Goal: Information Seeking & Learning: Understand process/instructions

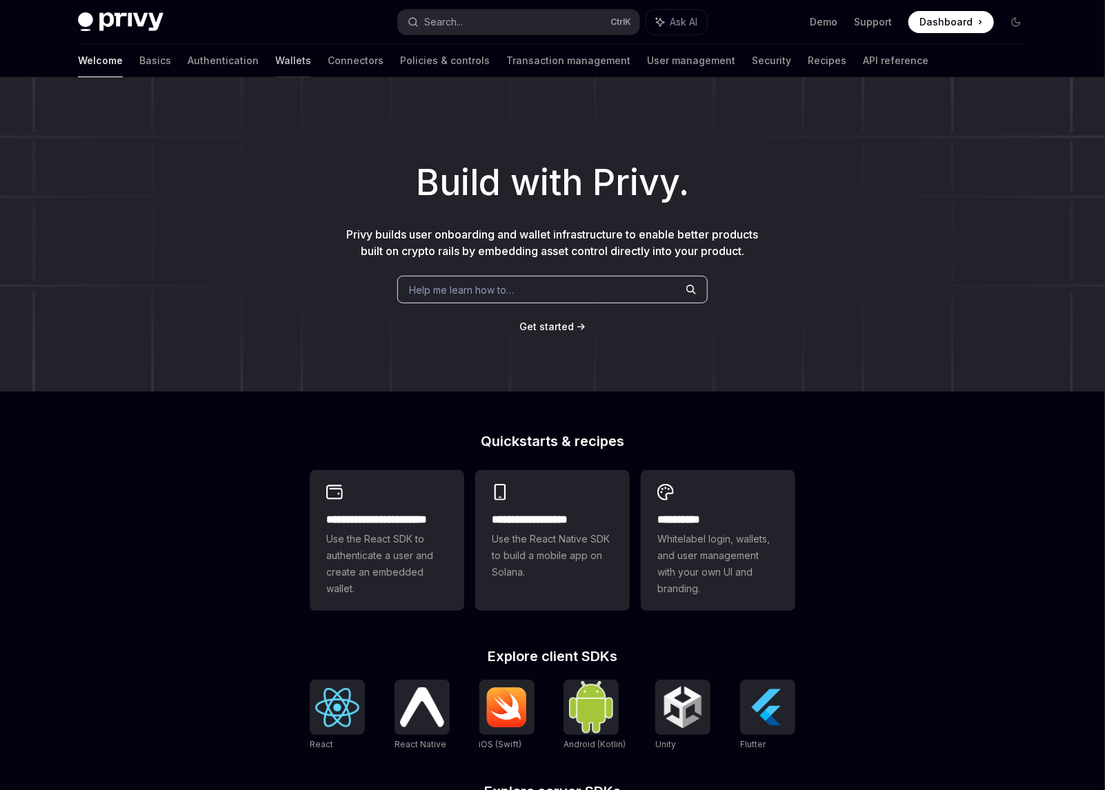
click at [275, 64] on link "Wallets" at bounding box center [293, 60] width 36 height 33
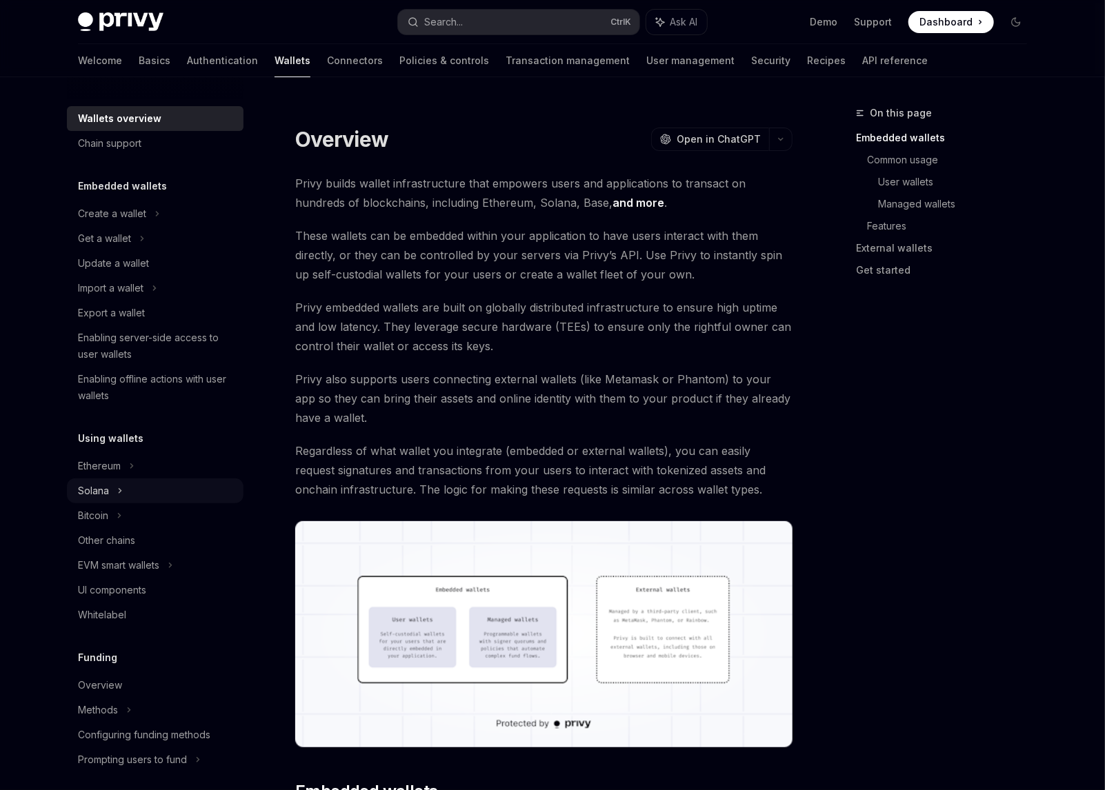
click at [134, 498] on div "Solana" at bounding box center [155, 491] width 177 height 25
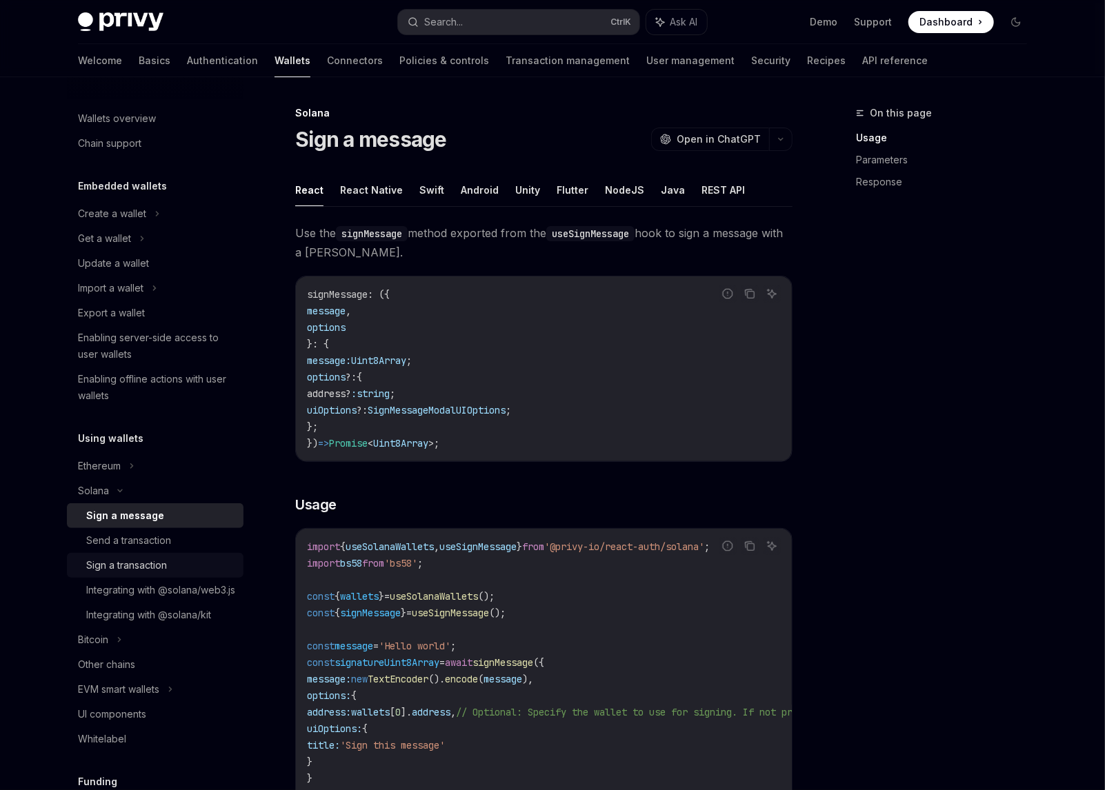
click at [149, 567] on div "Sign a transaction" at bounding box center [126, 565] width 81 height 17
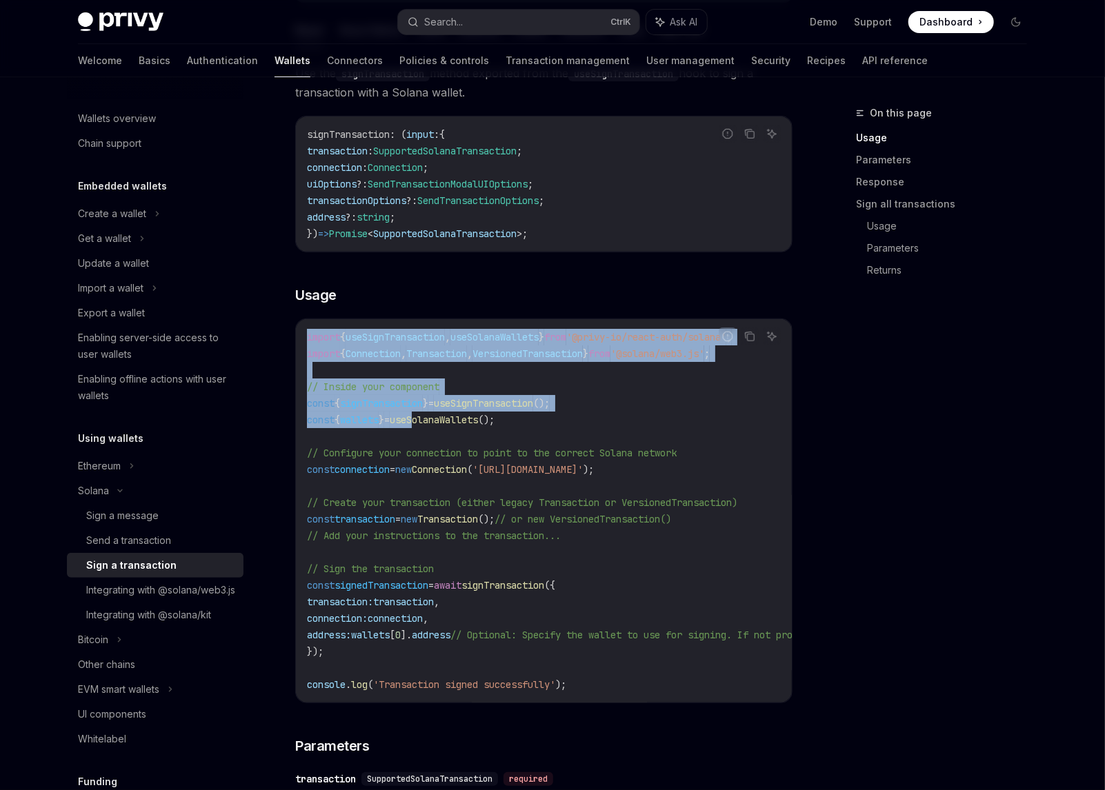
drag, startPoint x: 306, startPoint y: 337, endPoint x: 538, endPoint y: 431, distance: 250.0
click at [428, 421] on code "import { useSignTransaction , useSolanaWallets } from '@privy-io/react-auth/sol…" at bounding box center [668, 511] width 723 height 364
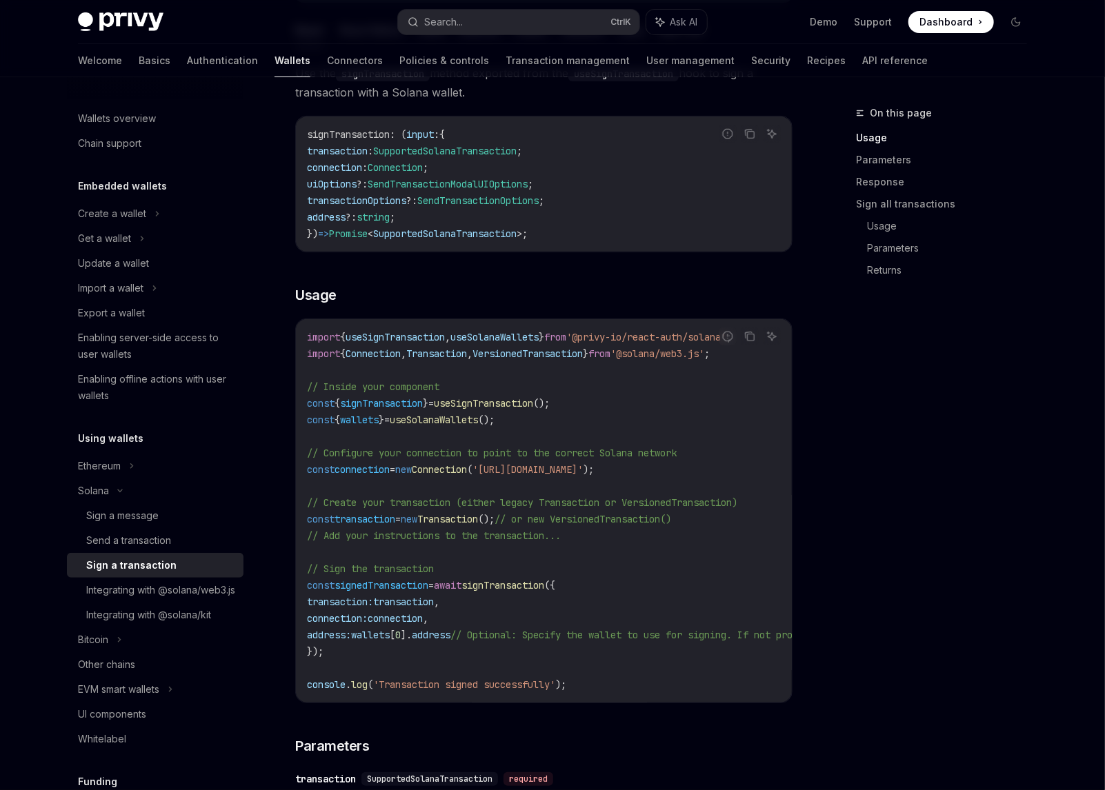
click at [622, 441] on code "import { useSignTransaction , useSolanaWallets } from '@privy-io/react-auth/sol…" at bounding box center [668, 511] width 723 height 364
click at [379, 420] on span "wallets" at bounding box center [359, 420] width 39 height 12
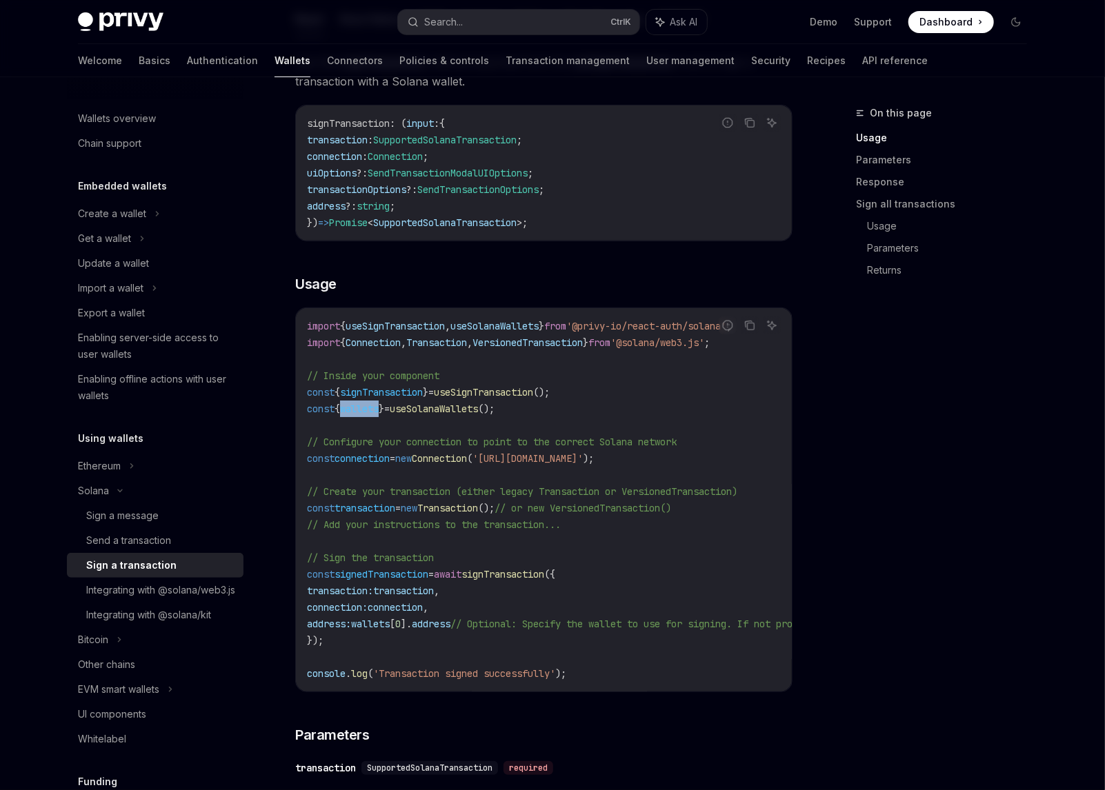
scroll to position [207, 0]
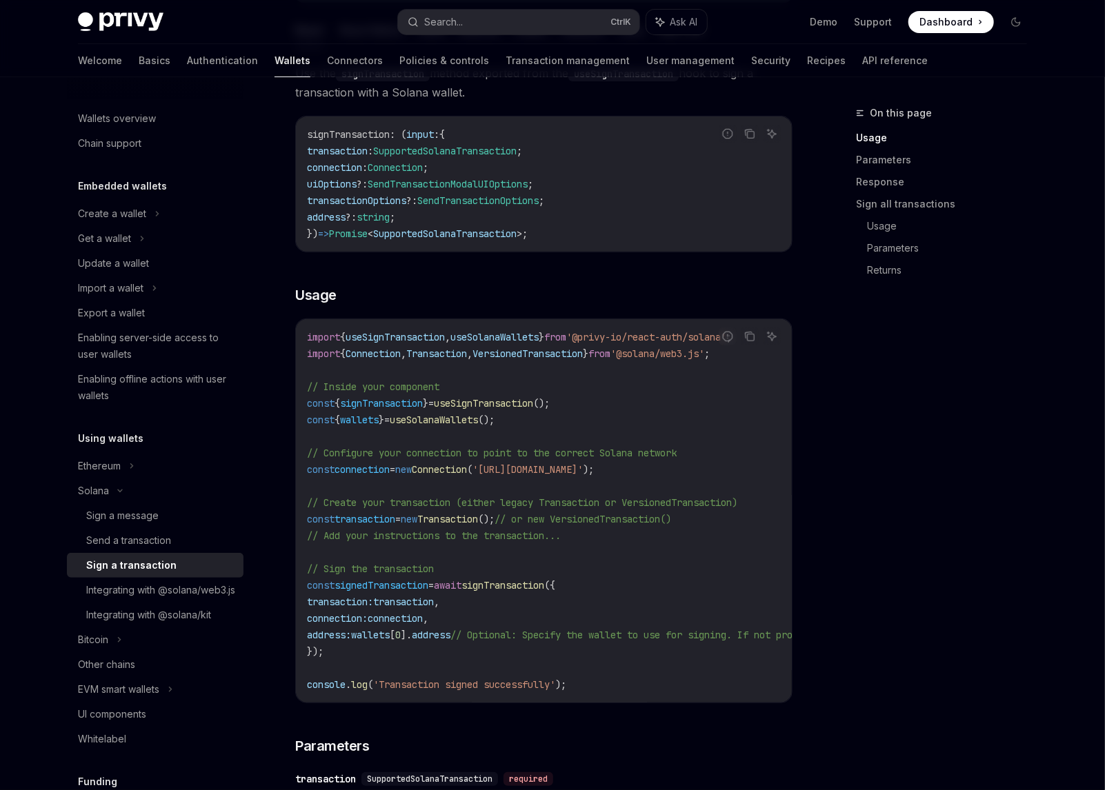
click at [478, 423] on span "useSolanaWallets" at bounding box center [434, 420] width 88 height 12
click at [861, 438] on div "On this page Usage Parameters Response Sign all transactions Usage Parameters R…" at bounding box center [933, 448] width 210 height 686
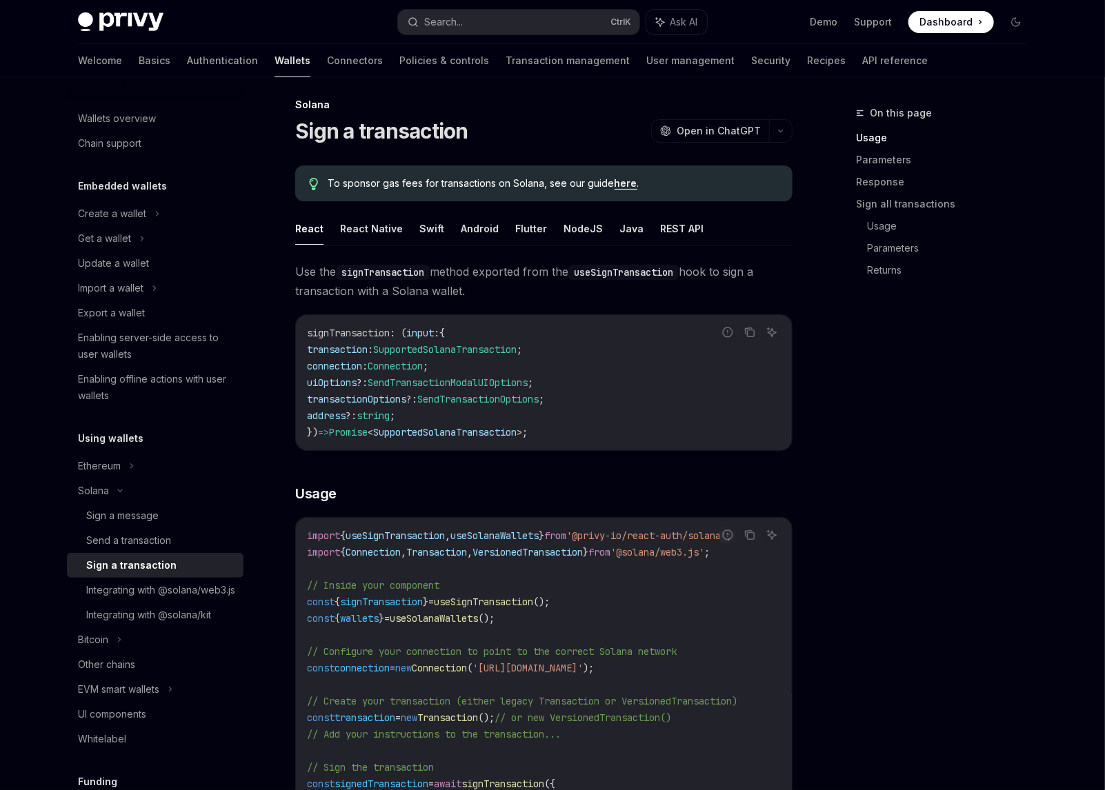
scroll to position [0, 0]
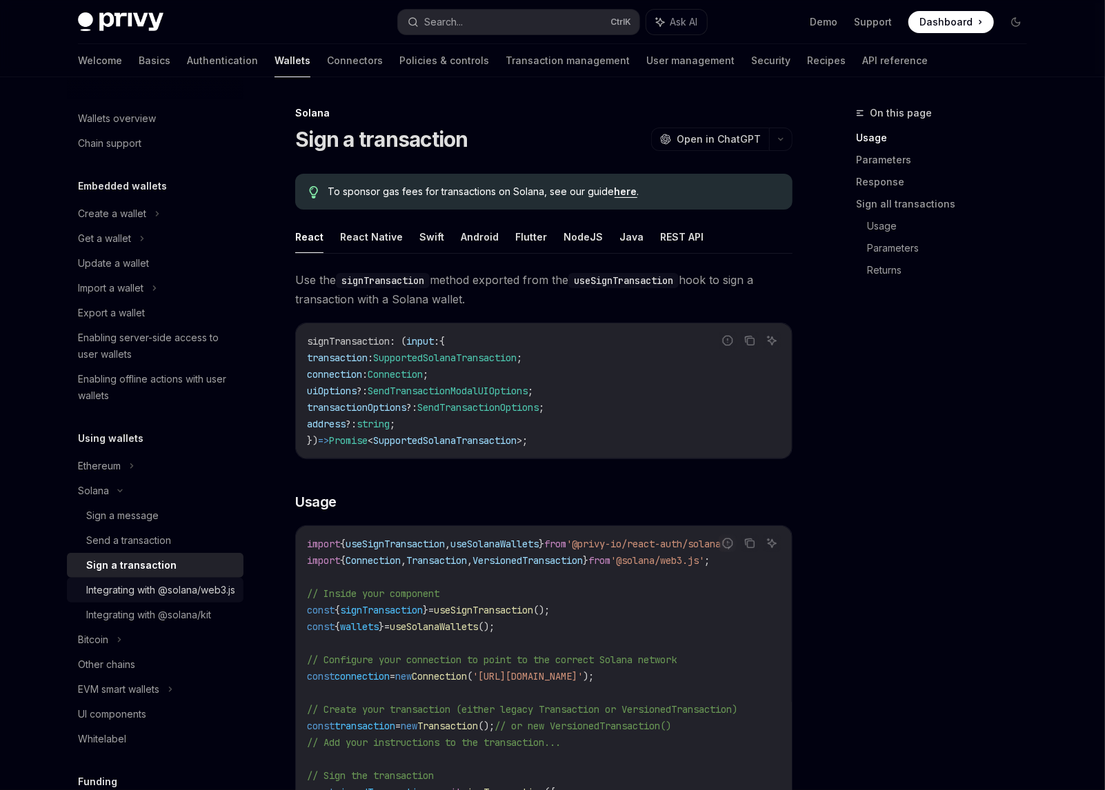
click at [146, 597] on div "Integrating with @solana/web3.js" at bounding box center [160, 590] width 149 height 17
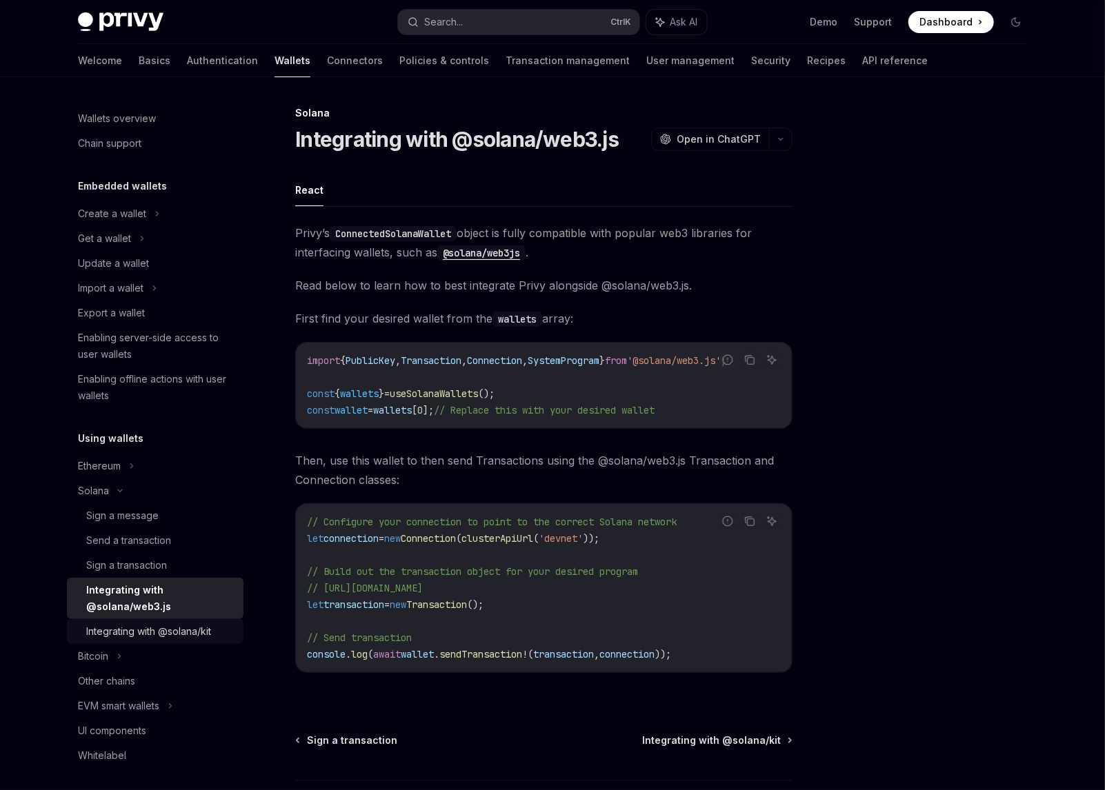
click at [199, 628] on div "Integrating with @solana/kit" at bounding box center [148, 632] width 125 height 17
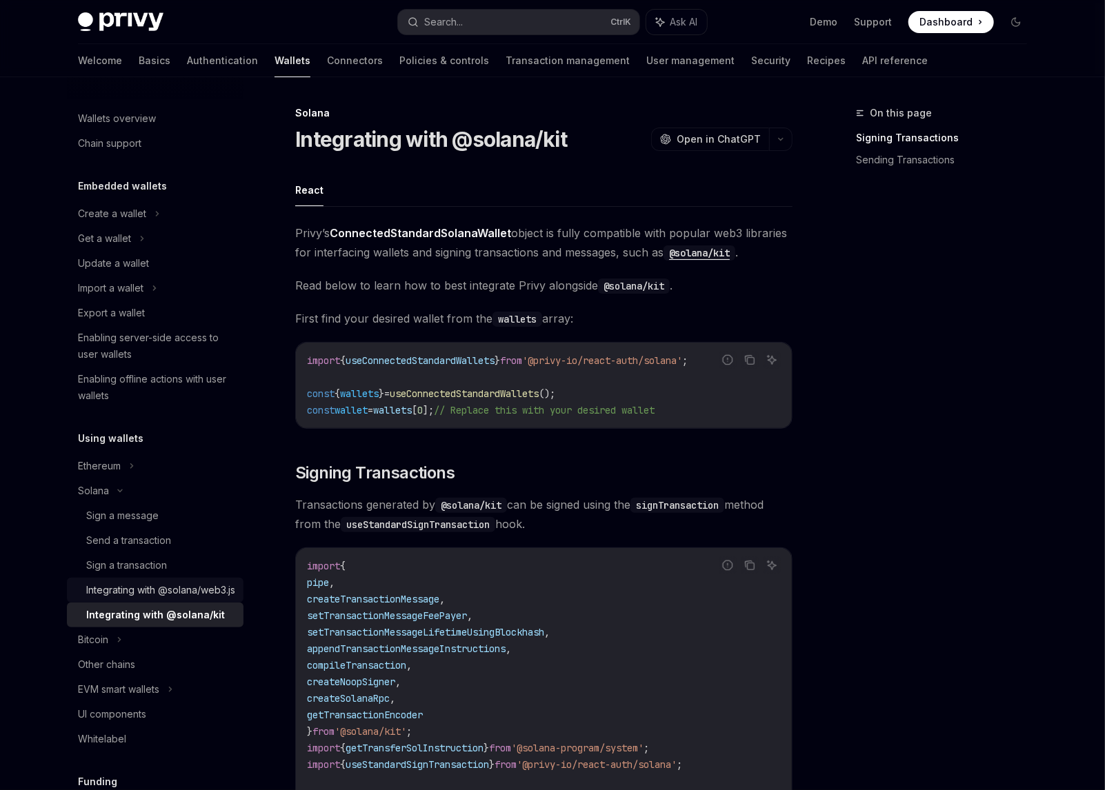
click at [190, 593] on div "Integrating with @solana/web3.js" at bounding box center [160, 590] width 149 height 17
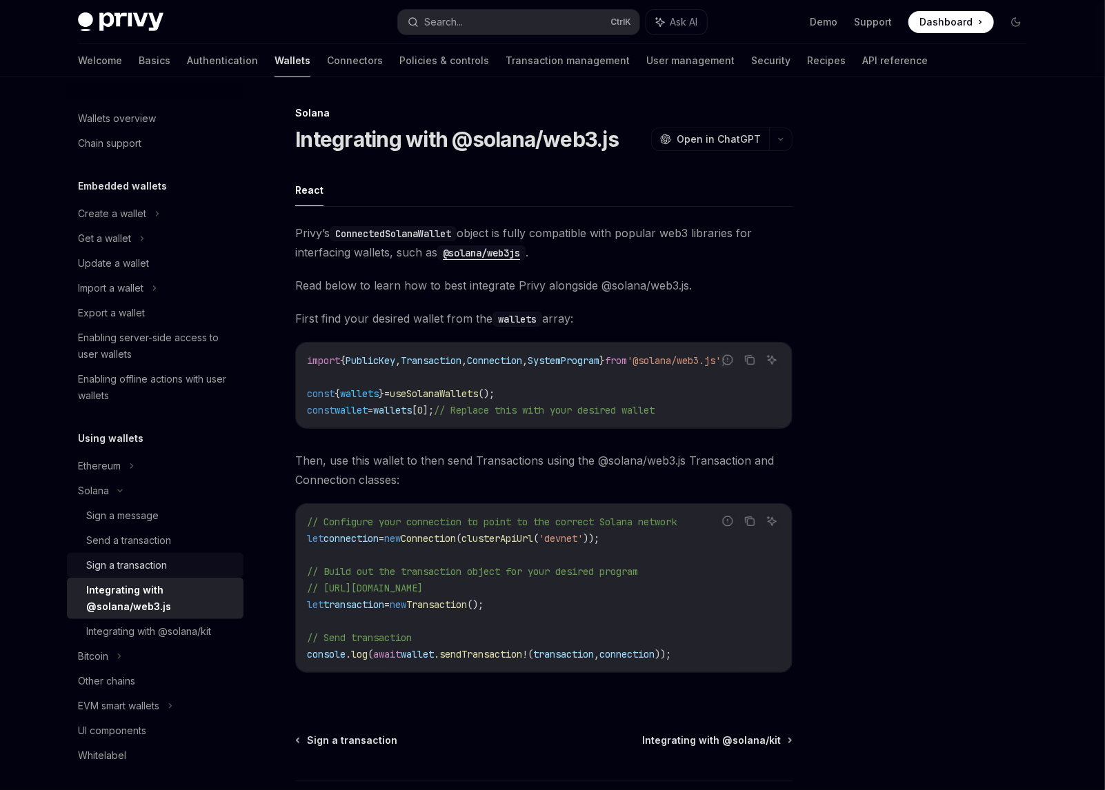
click at [162, 575] on link "Sign a transaction" at bounding box center [155, 565] width 177 height 25
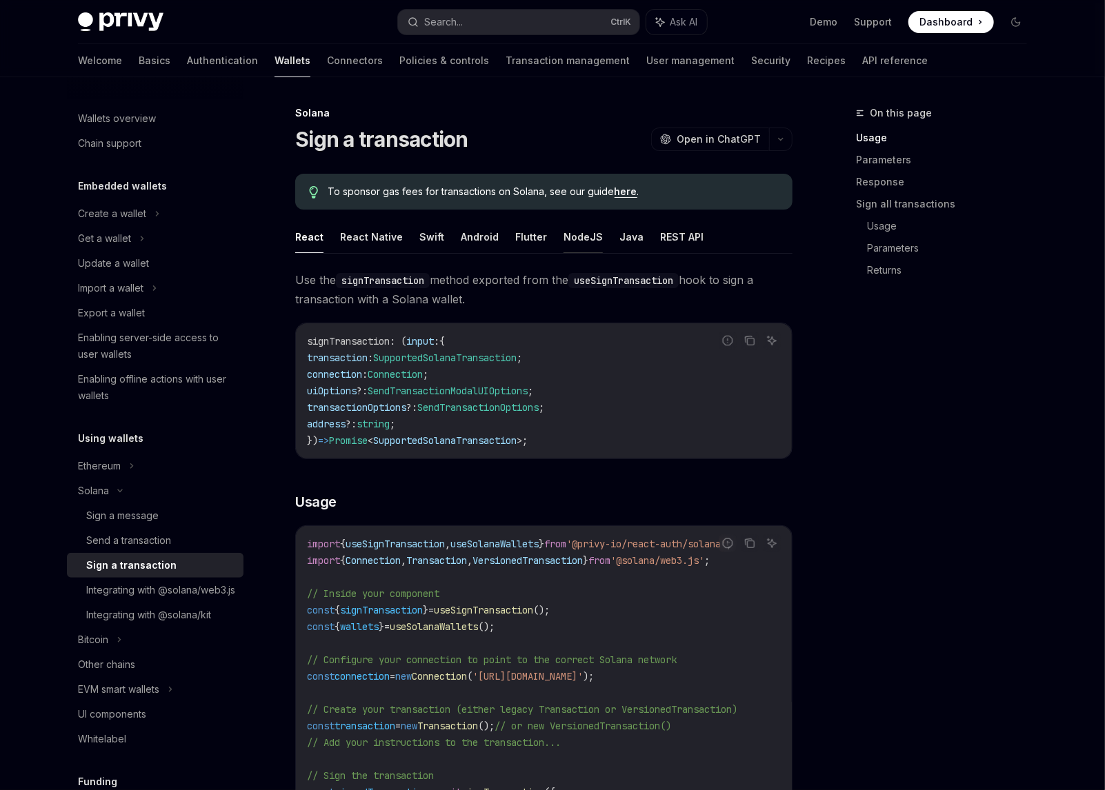
click at [579, 237] on button "NodeJS" at bounding box center [583, 237] width 39 height 32
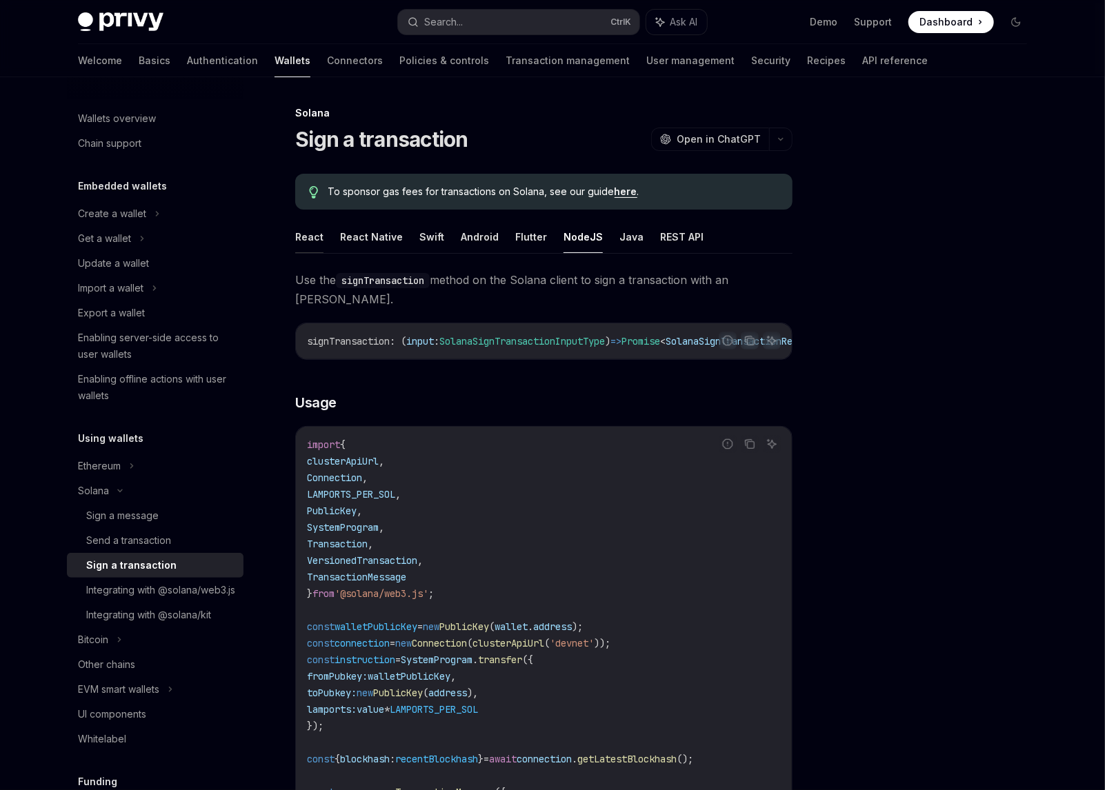
click at [317, 235] on button "React" at bounding box center [309, 237] width 28 height 32
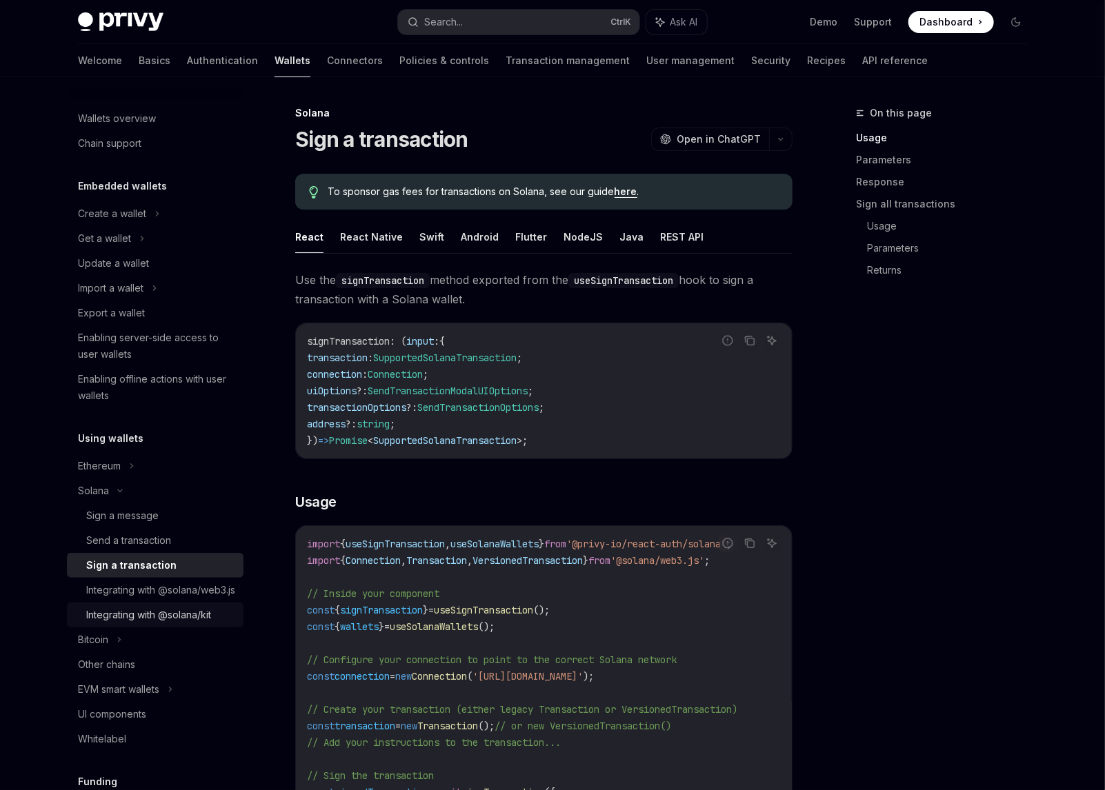
click at [175, 624] on div "Integrating with @solana/kit" at bounding box center [148, 615] width 125 height 17
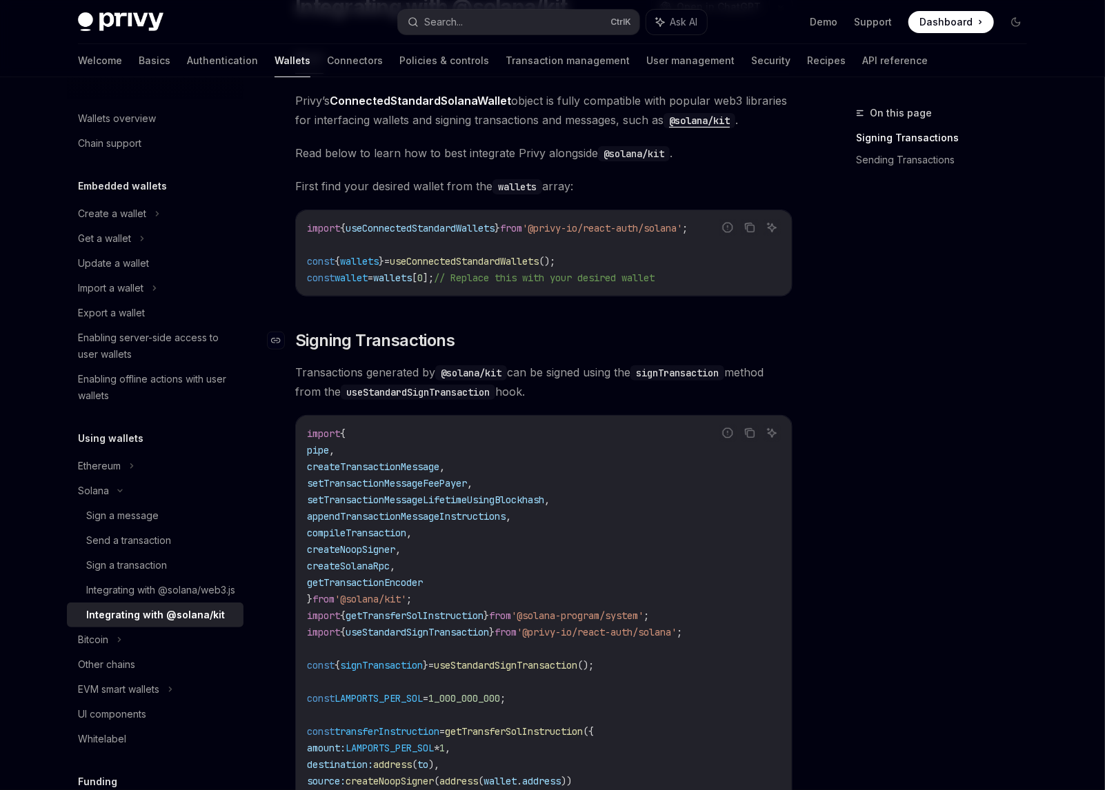
scroll to position [138, 0]
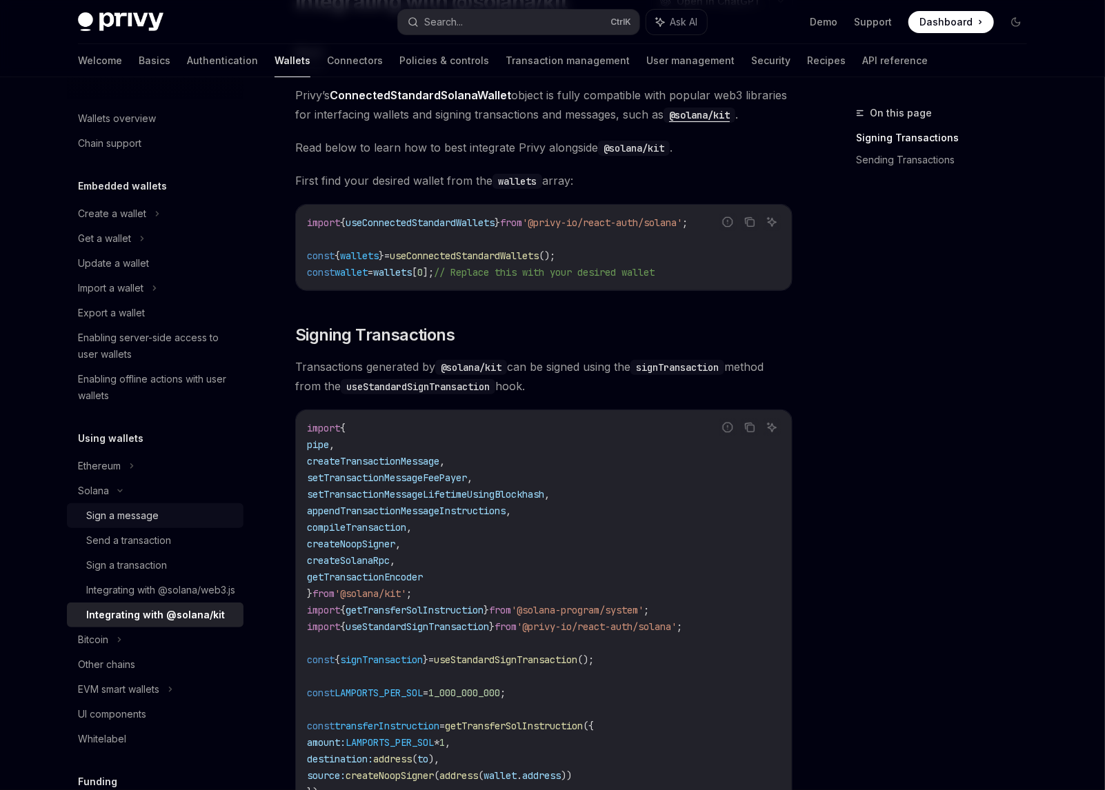
click at [165, 522] on div "Sign a message" at bounding box center [160, 516] width 149 height 17
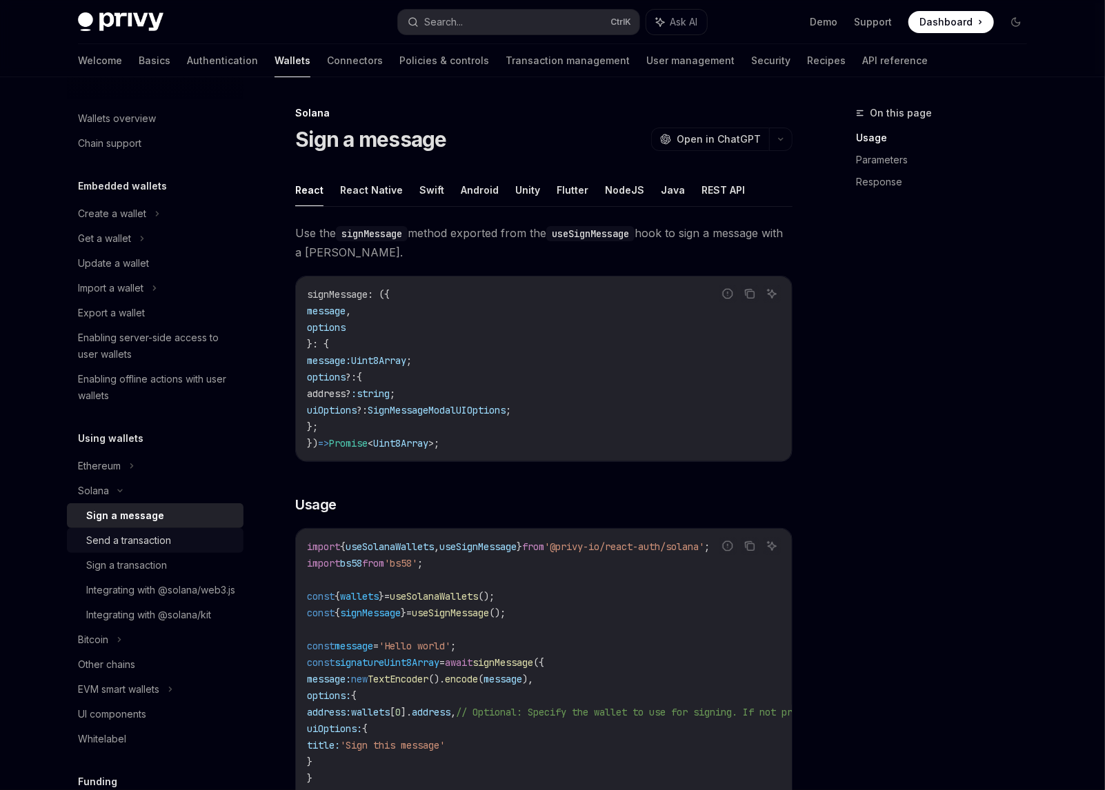
click at [168, 539] on div "Send a transaction" at bounding box center [128, 540] width 85 height 17
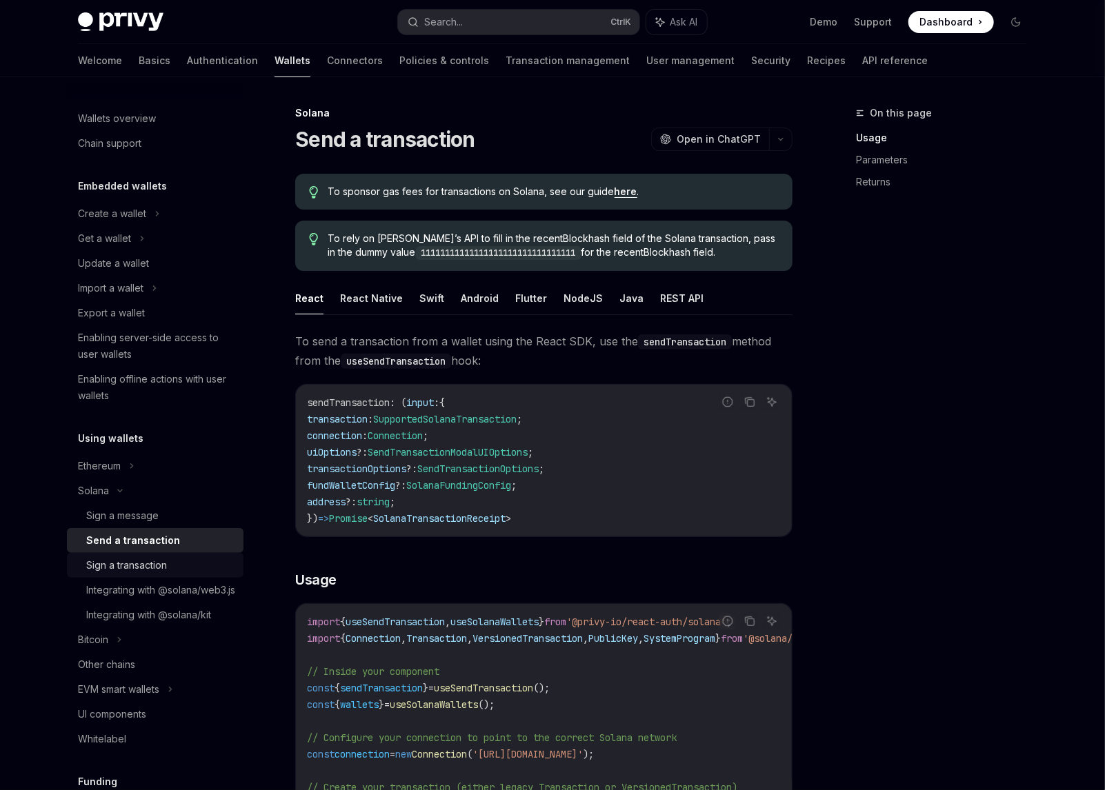
click at [160, 569] on div "Sign a transaction" at bounding box center [126, 565] width 81 height 17
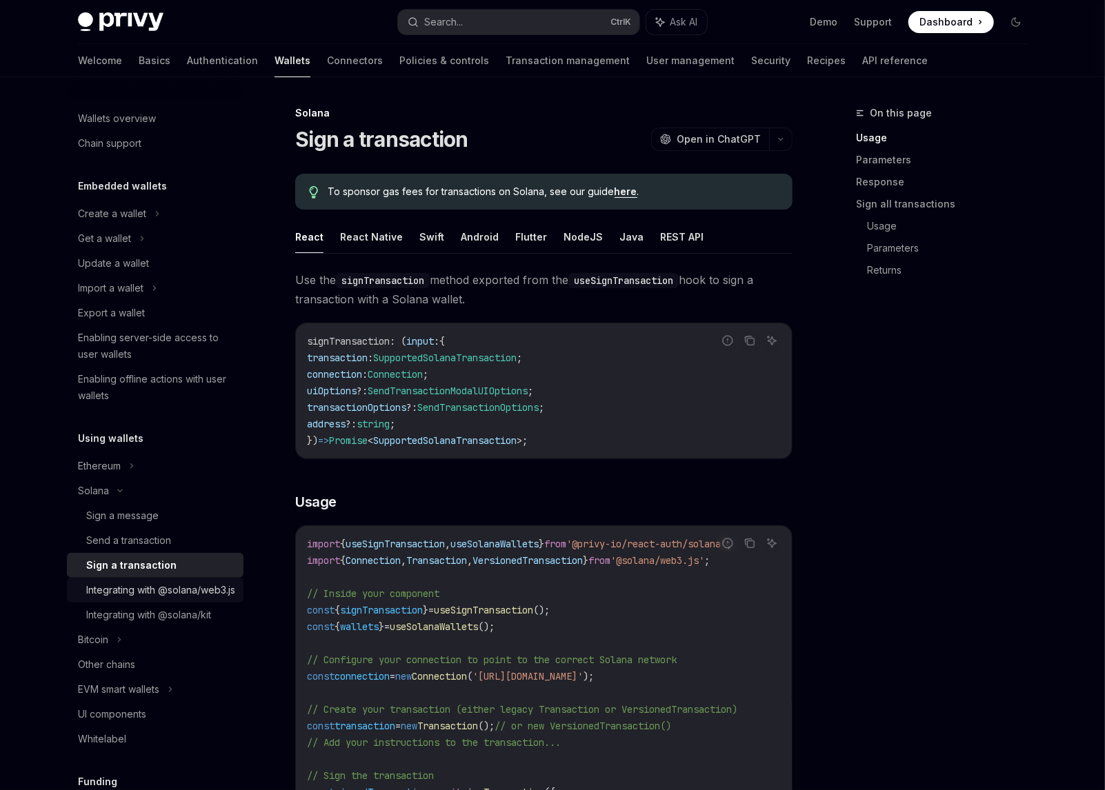
click at [179, 599] on div "Integrating with @solana/web3.js" at bounding box center [160, 590] width 149 height 17
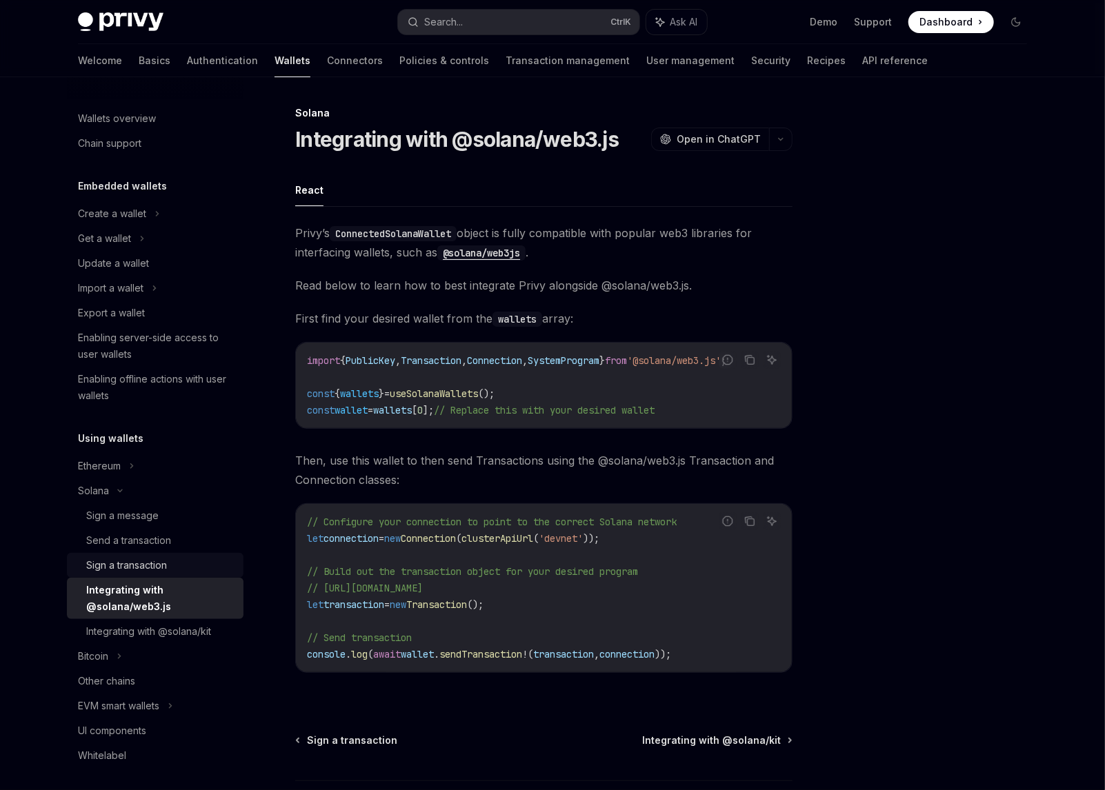
click at [170, 569] on div "Sign a transaction" at bounding box center [160, 565] width 149 height 17
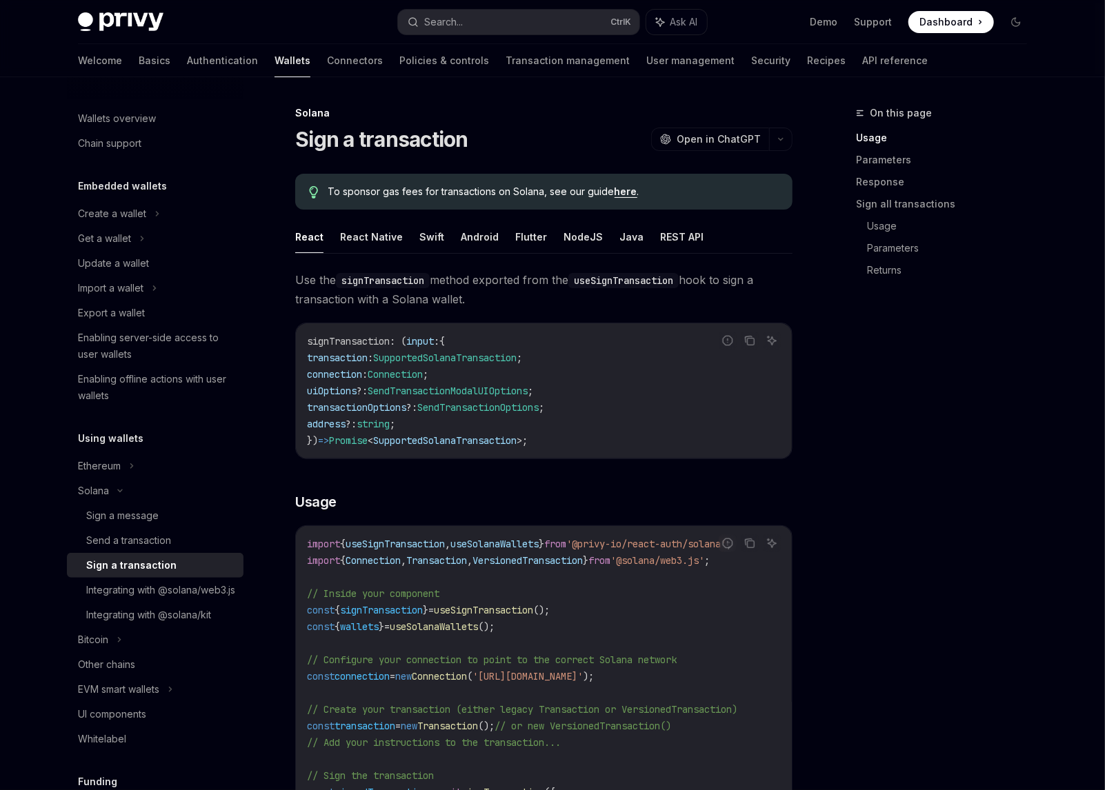
click at [1005, 353] on div "On this page Usage Parameters Response Sign all transactions Usage Parameters R…" at bounding box center [933, 448] width 210 height 686
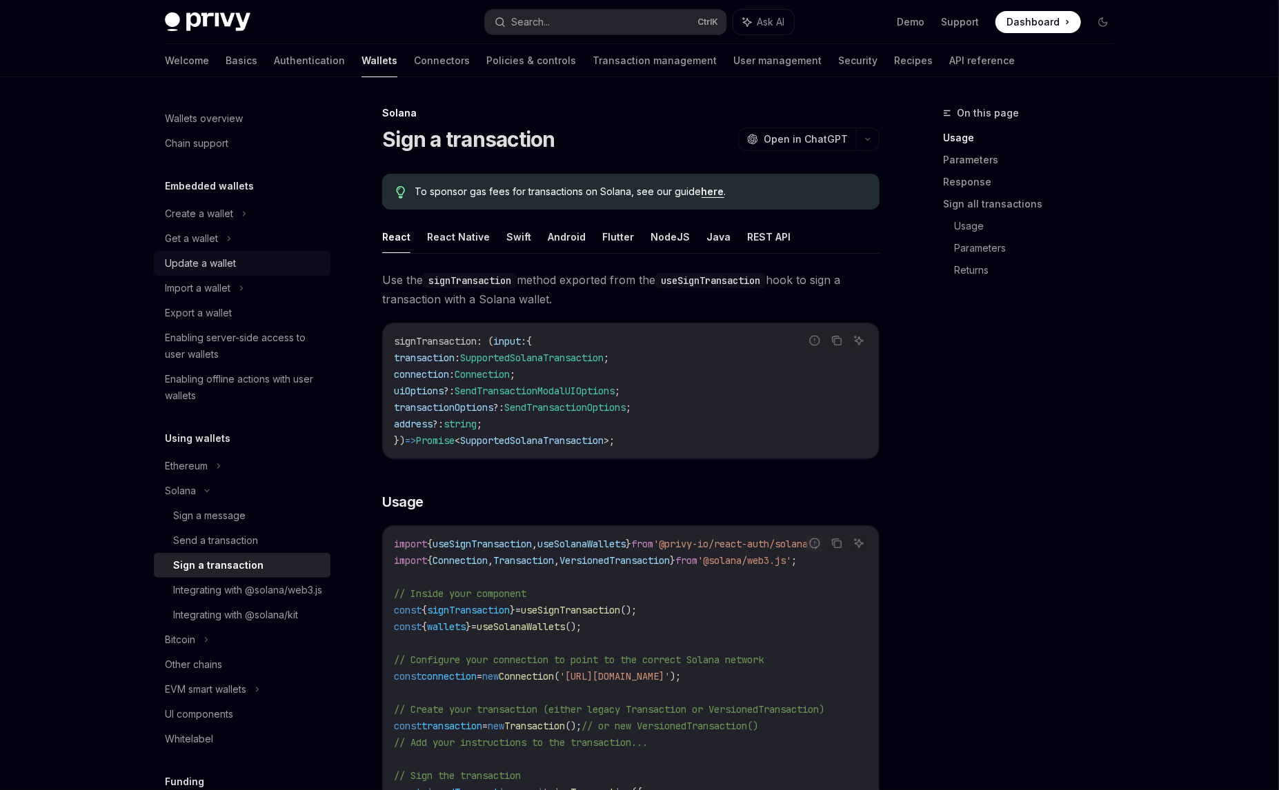
click at [242, 265] on div "Update a wallet" at bounding box center [243, 263] width 157 height 17
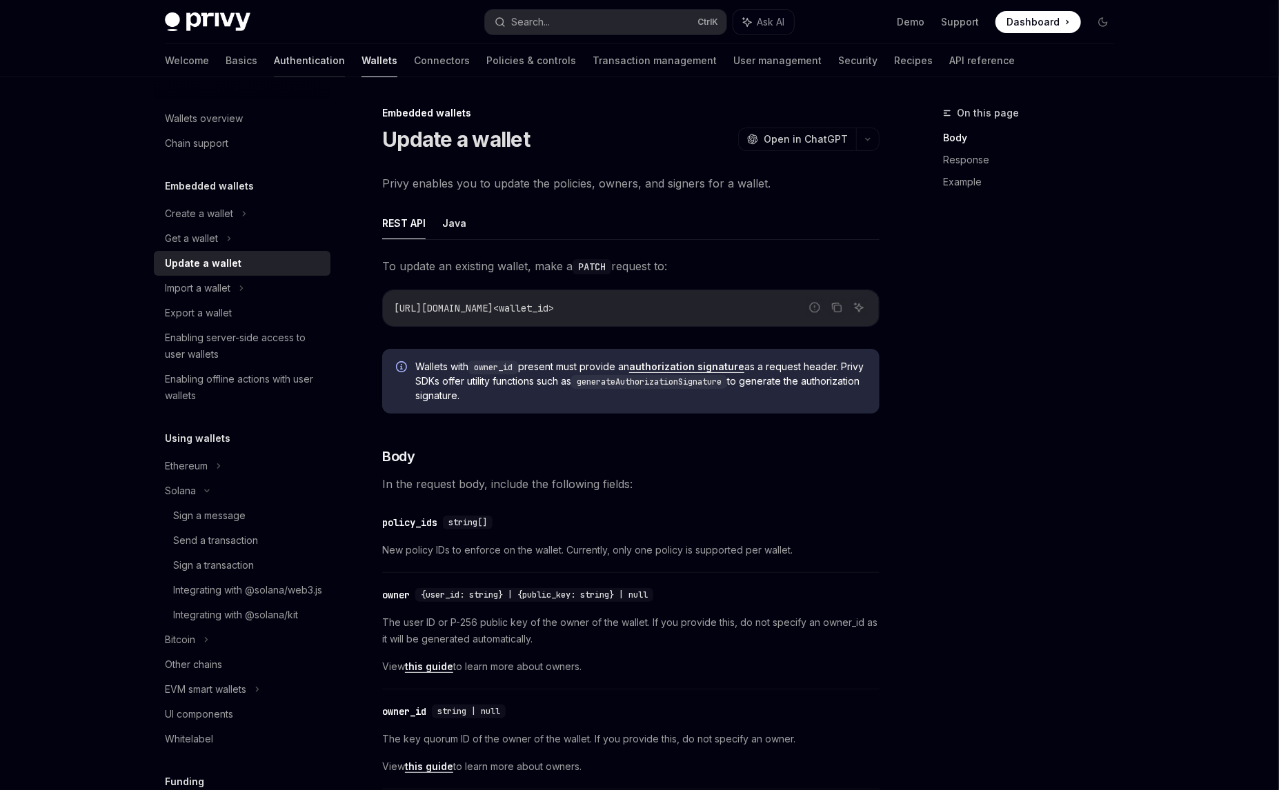
click at [274, 70] on link "Authentication" at bounding box center [309, 60] width 71 height 33
type textarea "*"
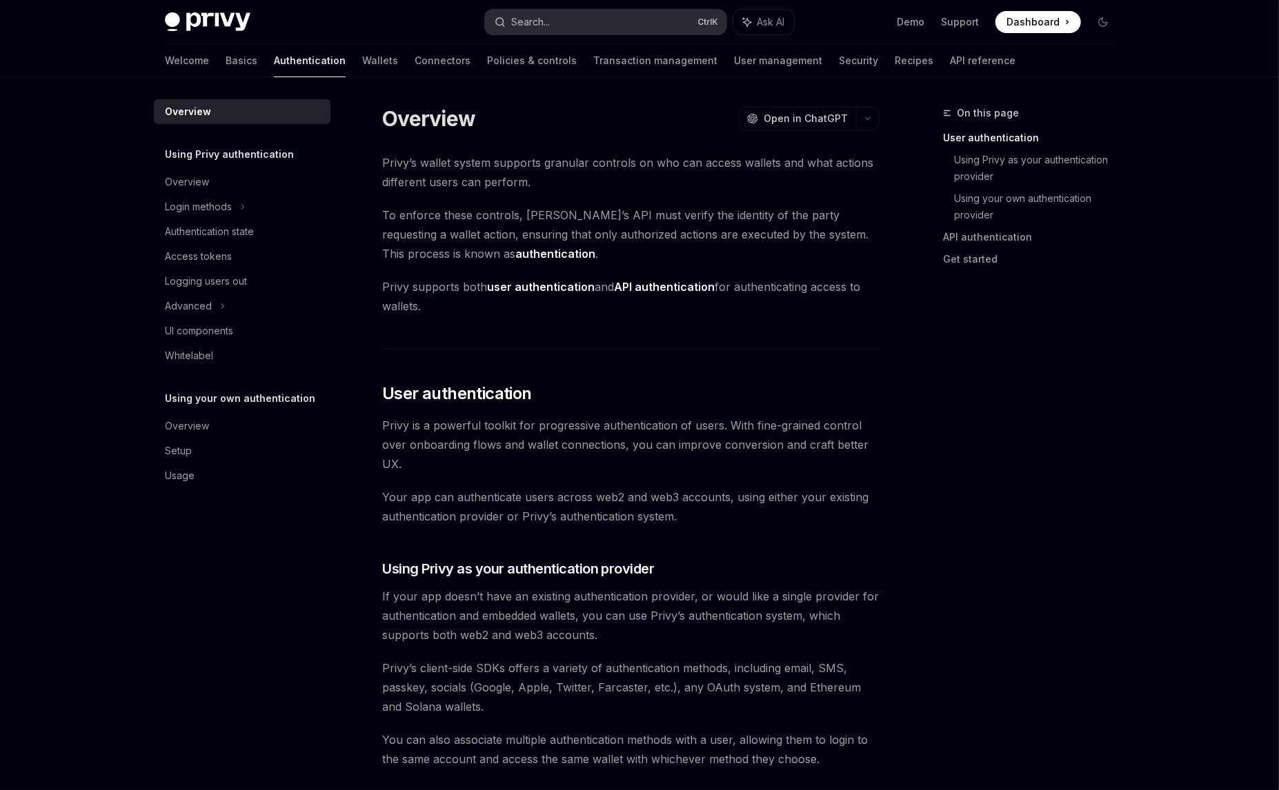
click at [601, 17] on button "Search... Ctrl K" at bounding box center [605, 22] width 241 height 25
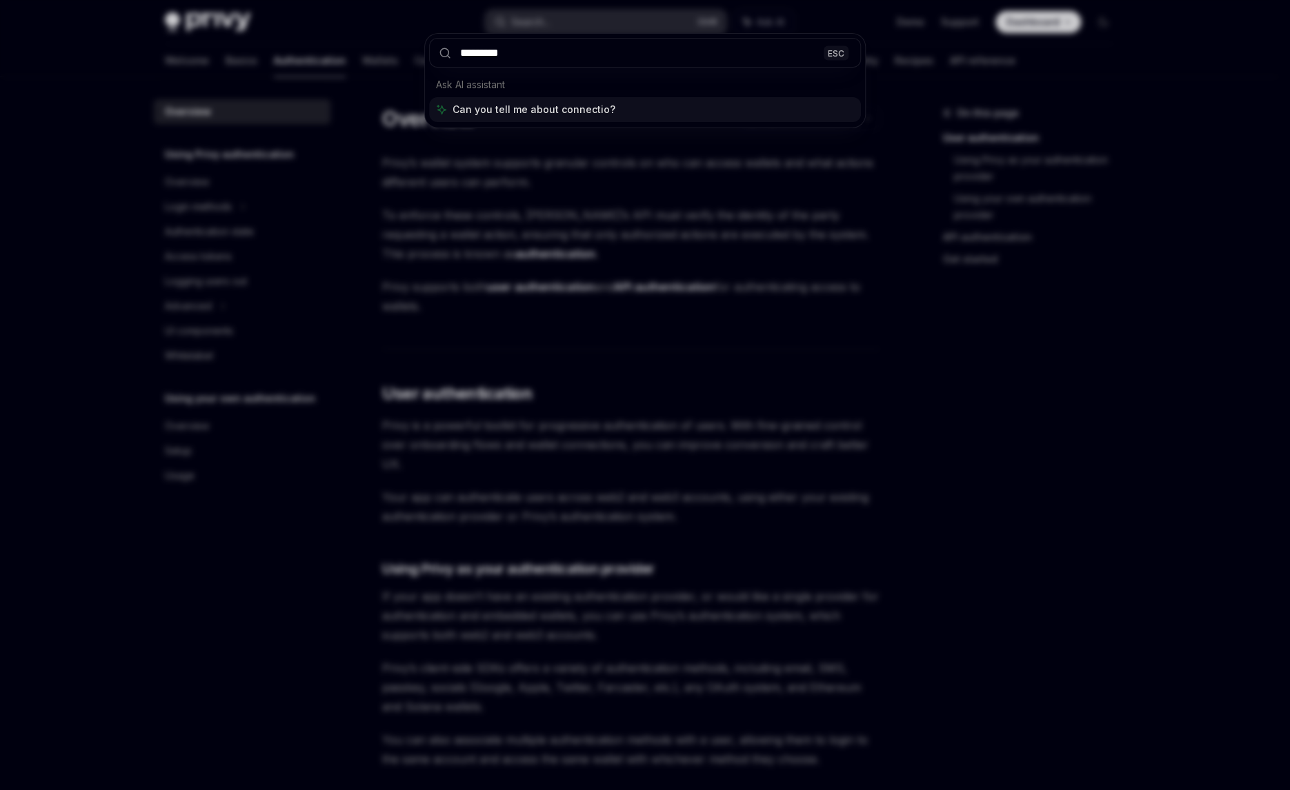
type input "**********"
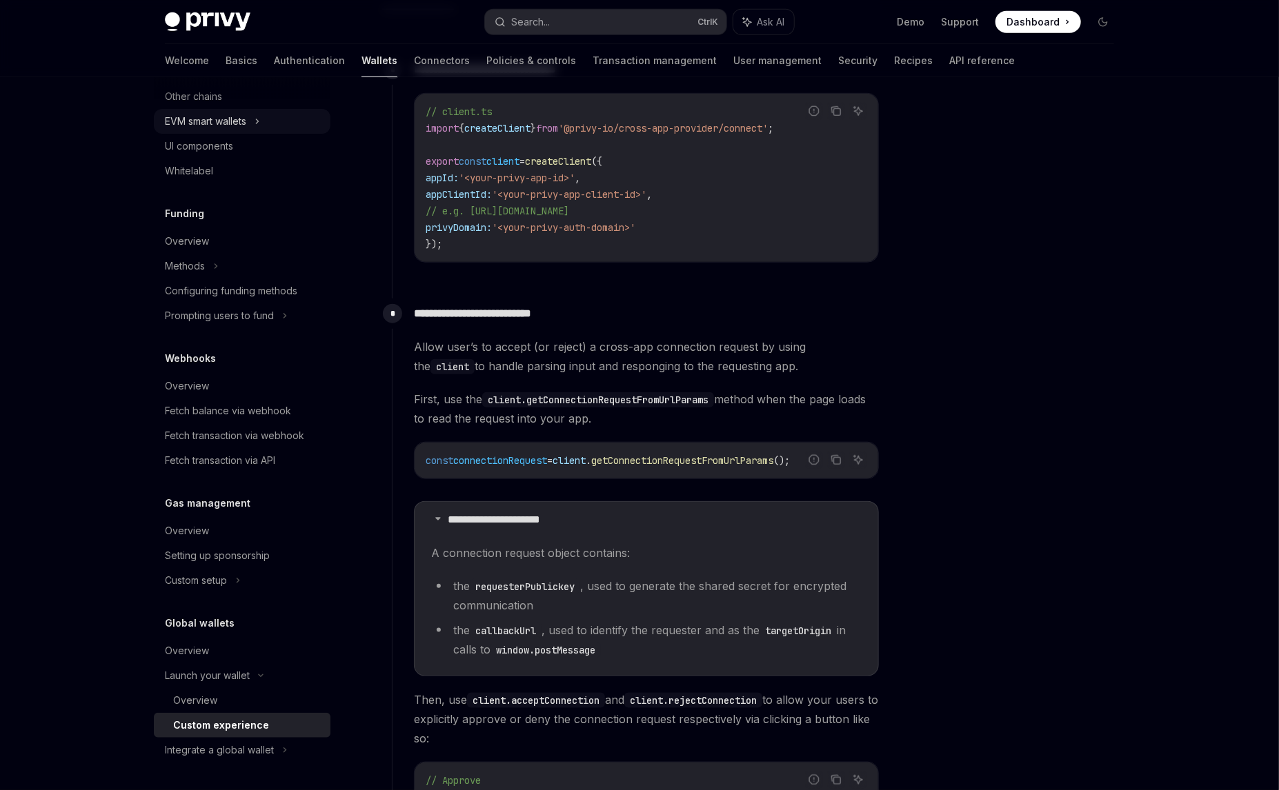
scroll to position [598, 0]
click at [414, 57] on link "Connectors" at bounding box center [442, 60] width 56 height 33
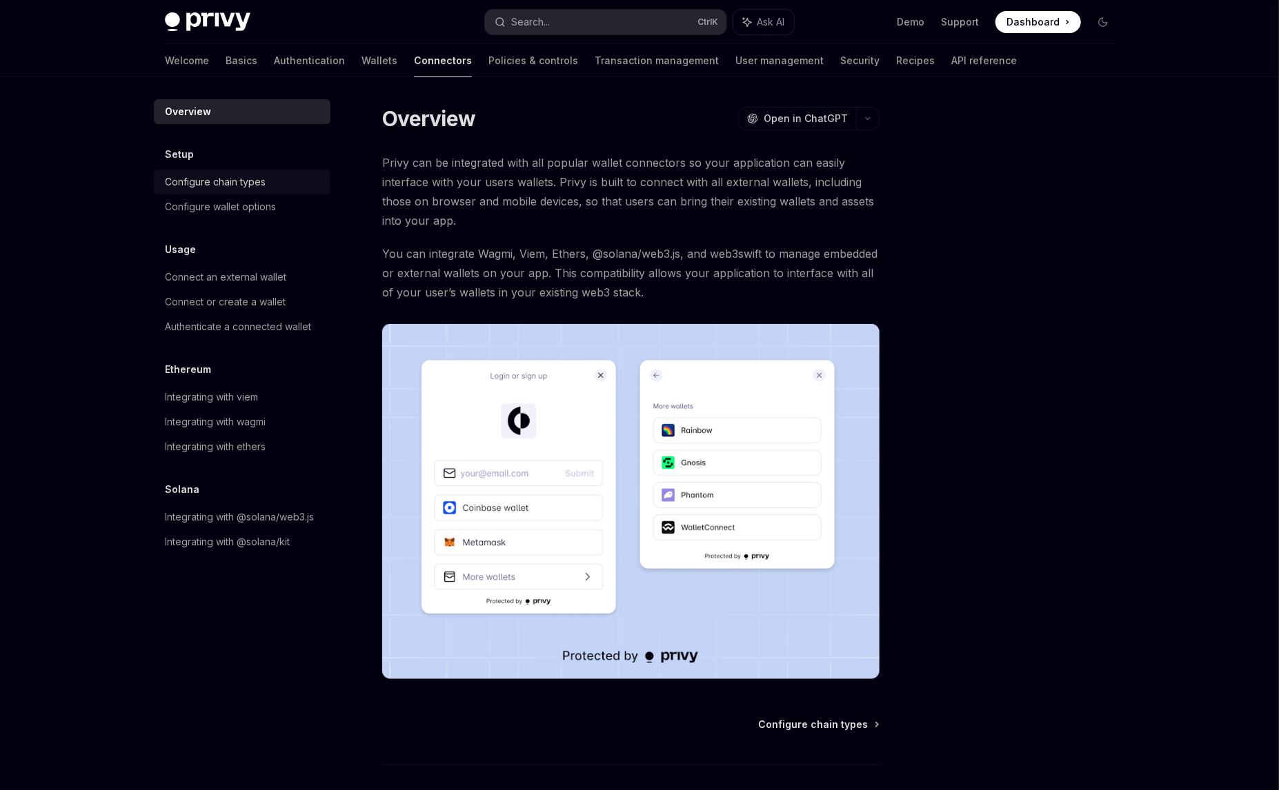
click at [272, 188] on div "Configure chain types" at bounding box center [243, 182] width 157 height 17
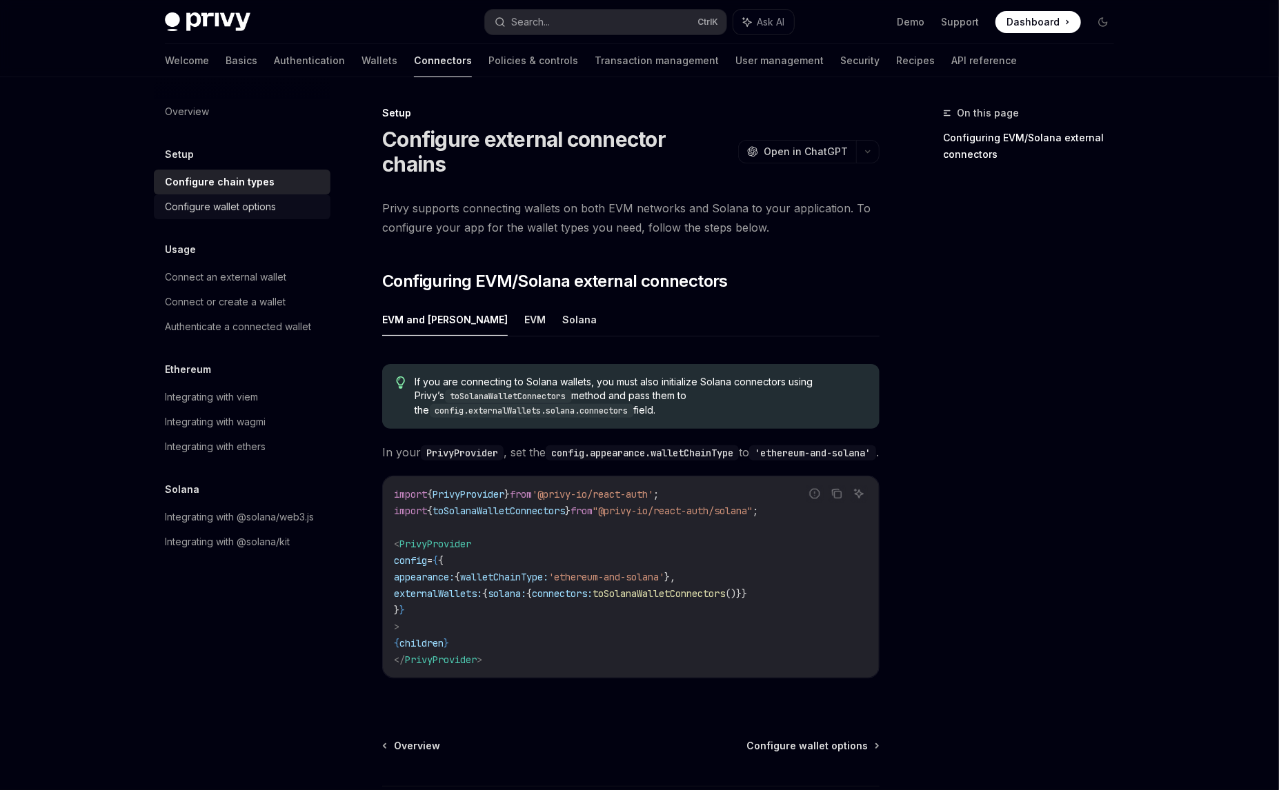
click at [276, 203] on div "Configure wallet options" at bounding box center [220, 207] width 111 height 17
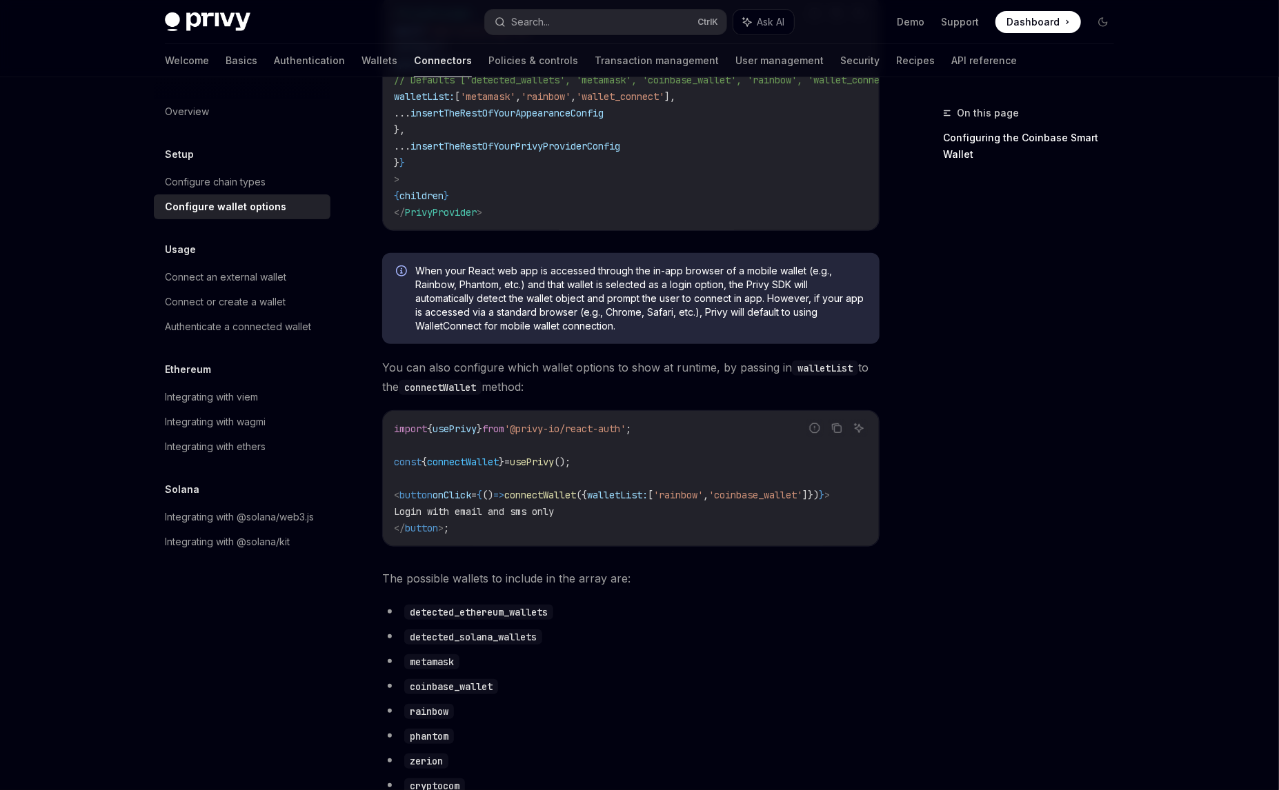
scroll to position [345, 0]
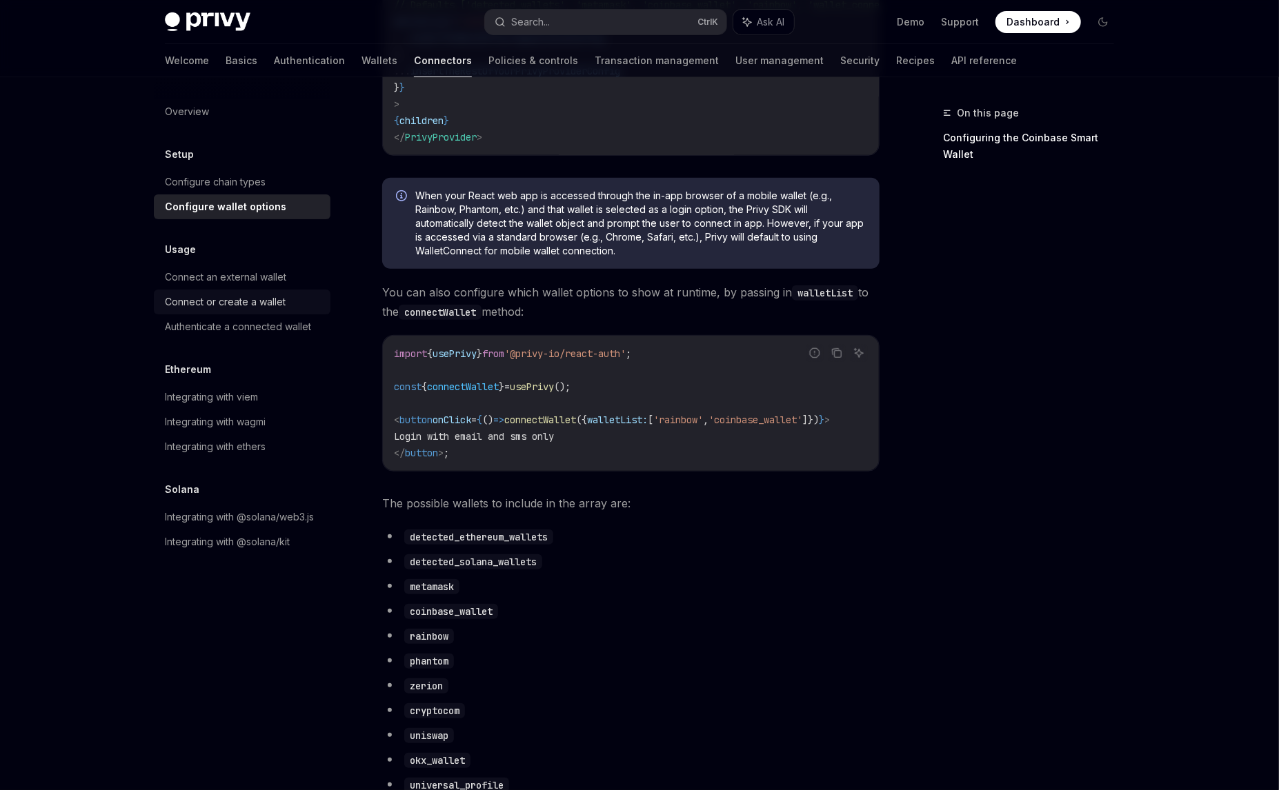
click at [272, 307] on div "Connect or create a wallet" at bounding box center [225, 302] width 121 height 17
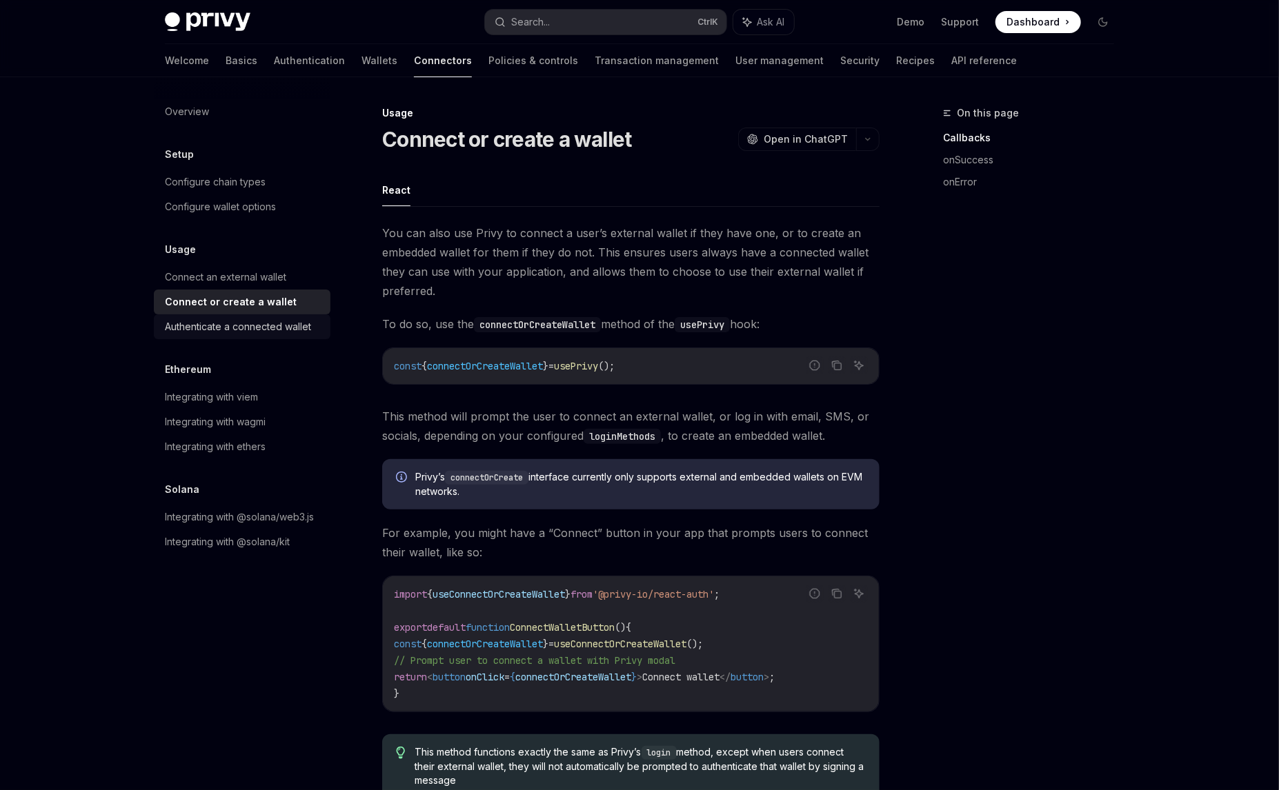
click at [286, 329] on div "Authenticate a connected wallet" at bounding box center [238, 327] width 146 height 17
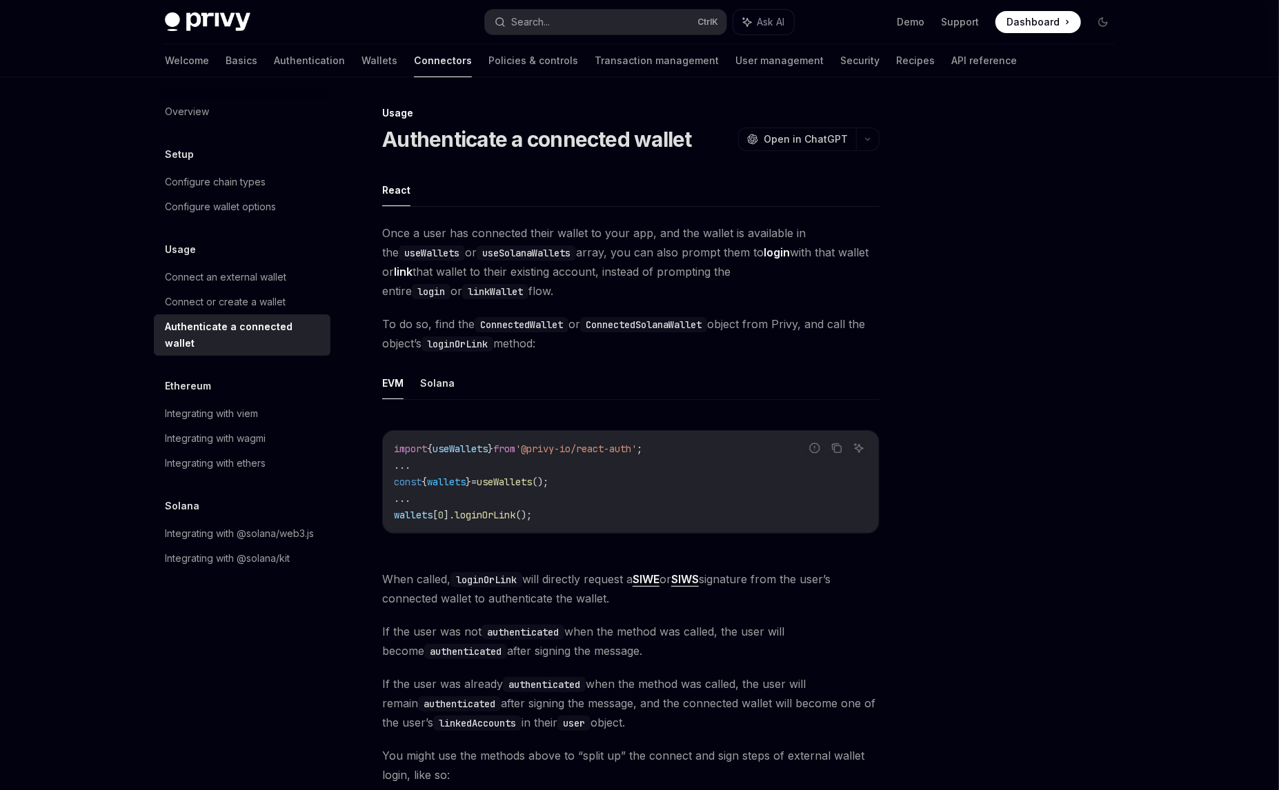
click at [1088, 314] on div at bounding box center [1020, 448] width 210 height 686
click at [243, 181] on div "Configure chain types" at bounding box center [215, 182] width 101 height 17
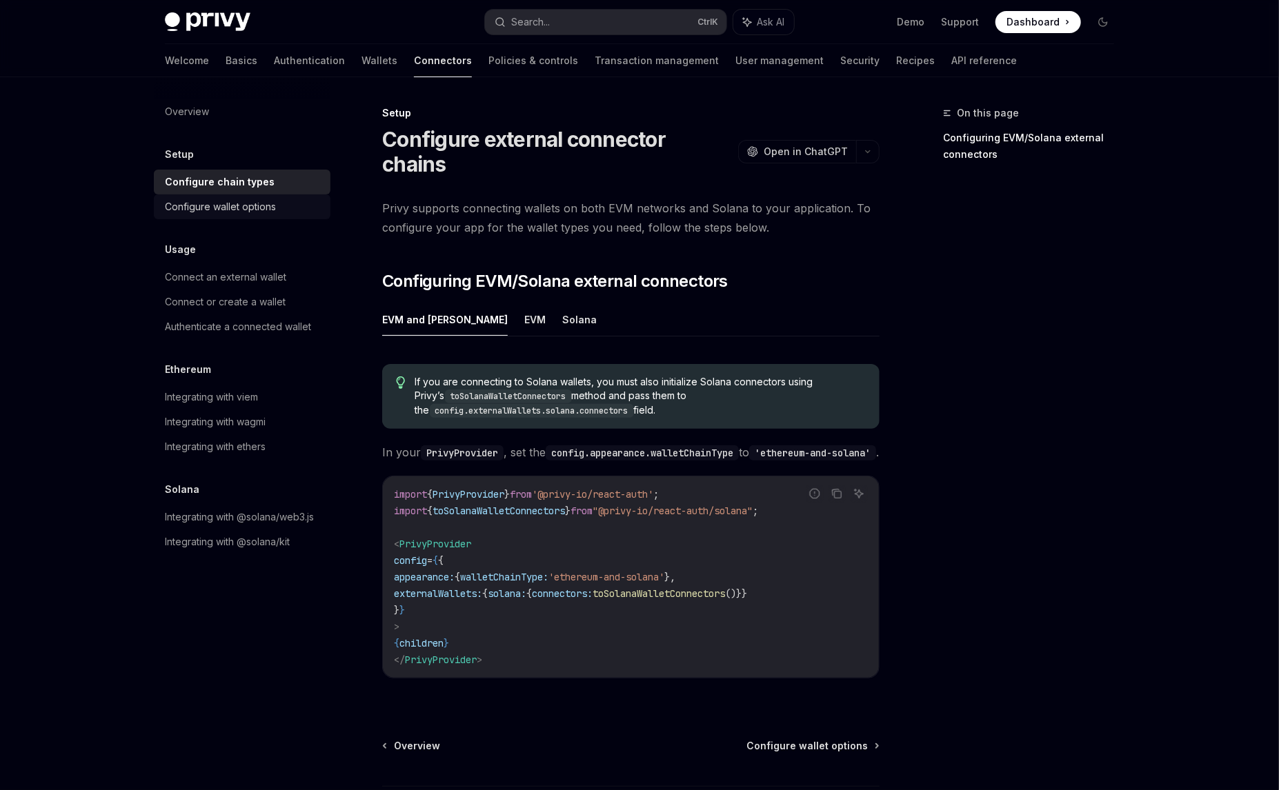
click at [263, 207] on div "Configure wallet options" at bounding box center [220, 207] width 111 height 17
type textarea "*"
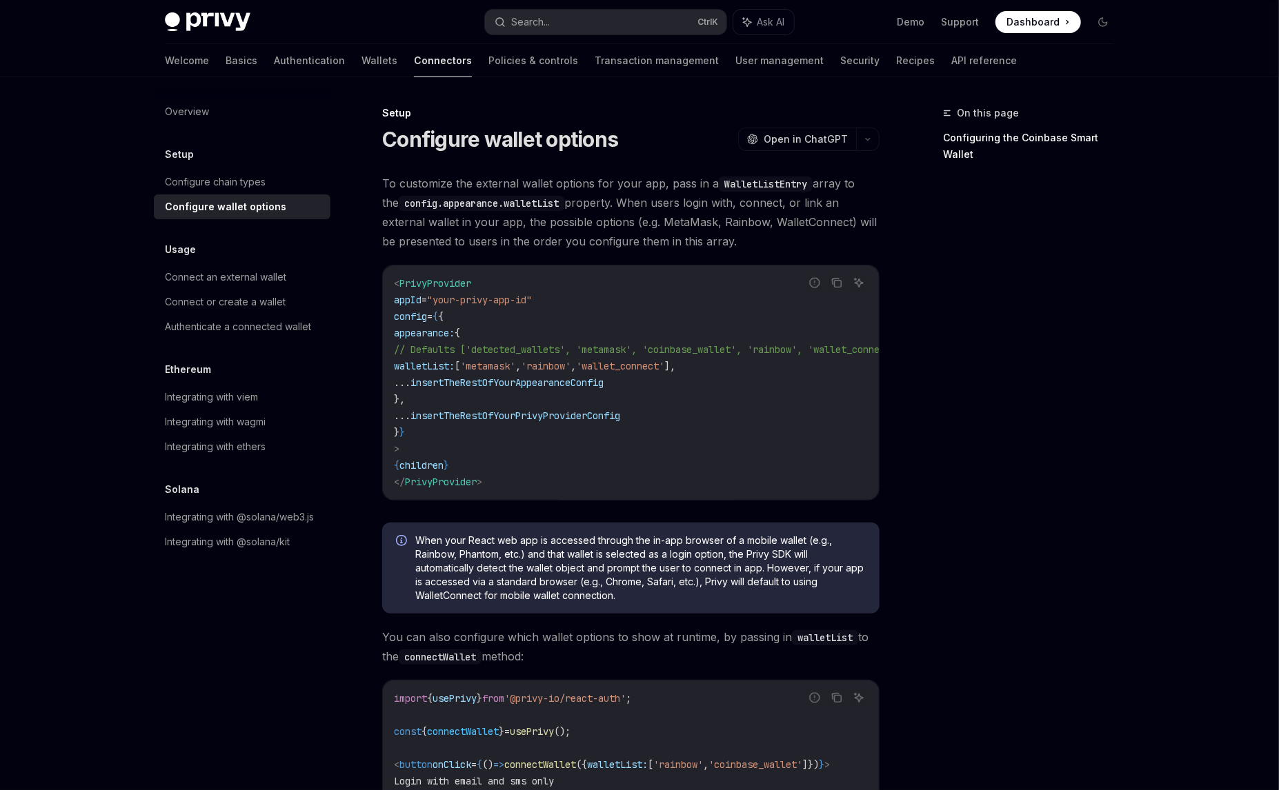
drag, startPoint x: 1008, startPoint y: 481, endPoint x: 965, endPoint y: 288, distance: 198.6
click at [1026, 417] on div "On this page Configuring the Coinbase Smart Wallet" at bounding box center [1020, 448] width 210 height 686
click at [1013, 328] on div "On this page Configuring the Coinbase Smart Wallet" at bounding box center [1020, 448] width 210 height 686
